Goal: Check status: Check status

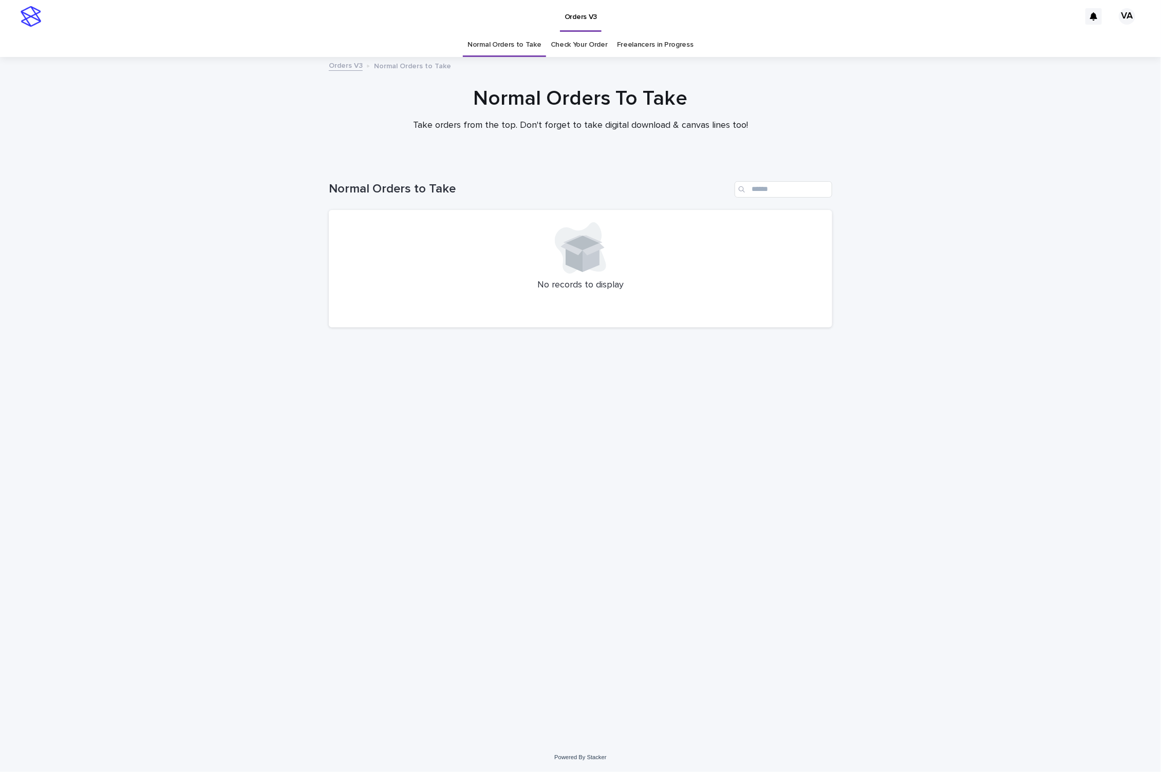
click at [569, 45] on link "Check Your Order" at bounding box center [579, 45] width 57 height 24
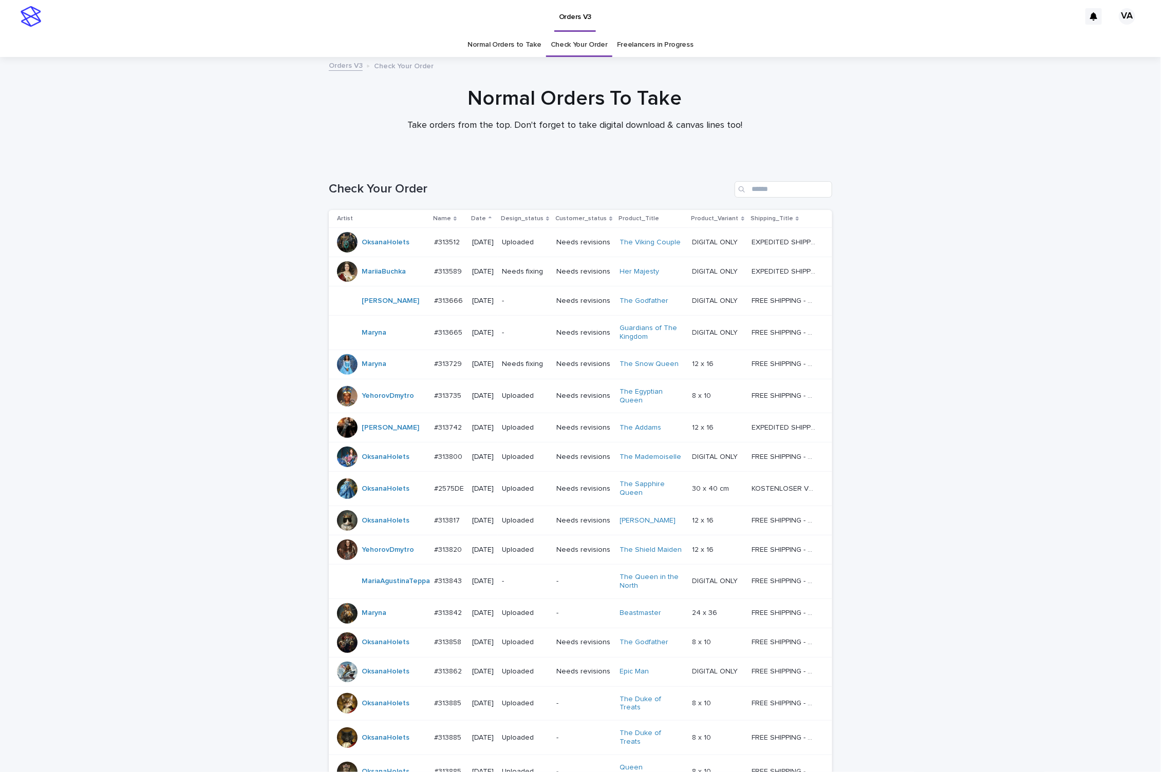
click at [488, 45] on link "Normal Orders to Take" at bounding box center [504, 45] width 74 height 24
